Goal: Book appointment/travel/reservation

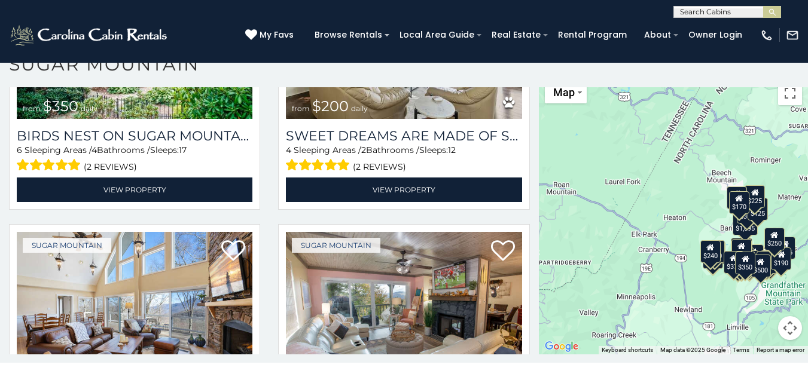
scroll to position [471, 0]
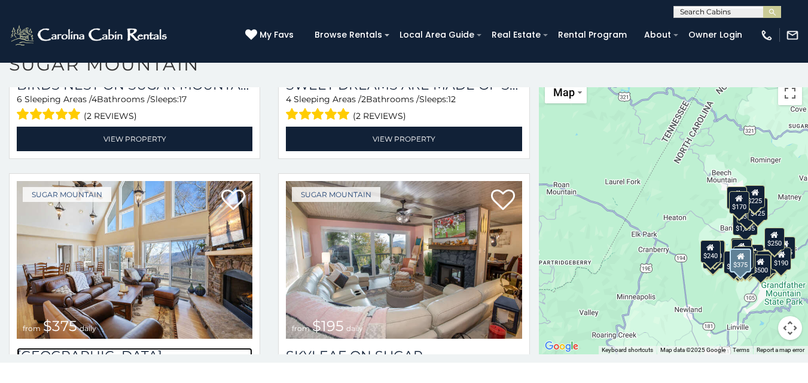
click at [98, 348] on h3 "[GEOGRAPHIC_DATA]" at bounding box center [134, 356] width 235 height 16
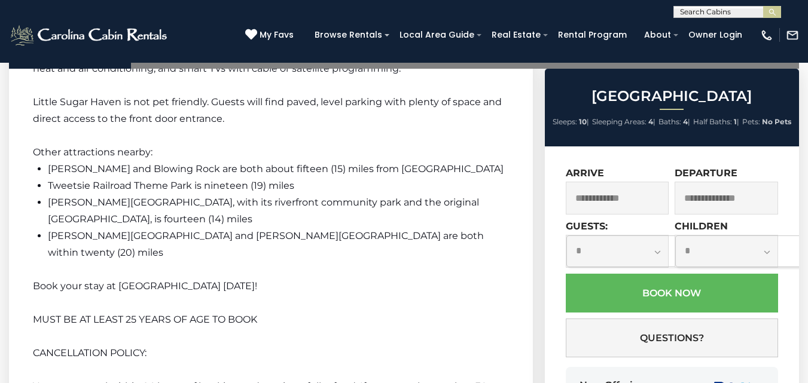
scroll to position [2288, 0]
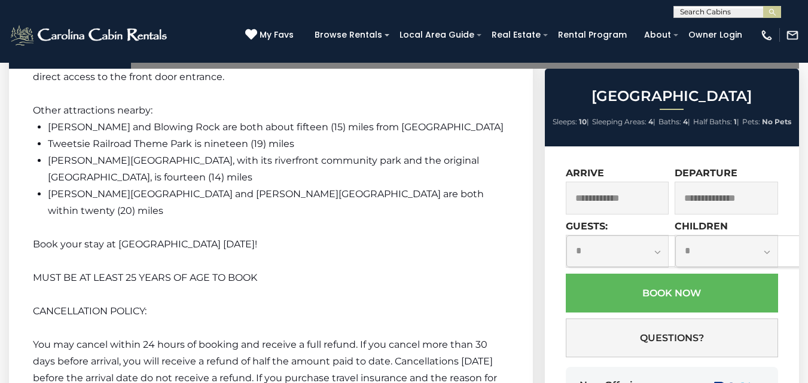
type input "**********"
